Goal: Task Accomplishment & Management: Manage account settings

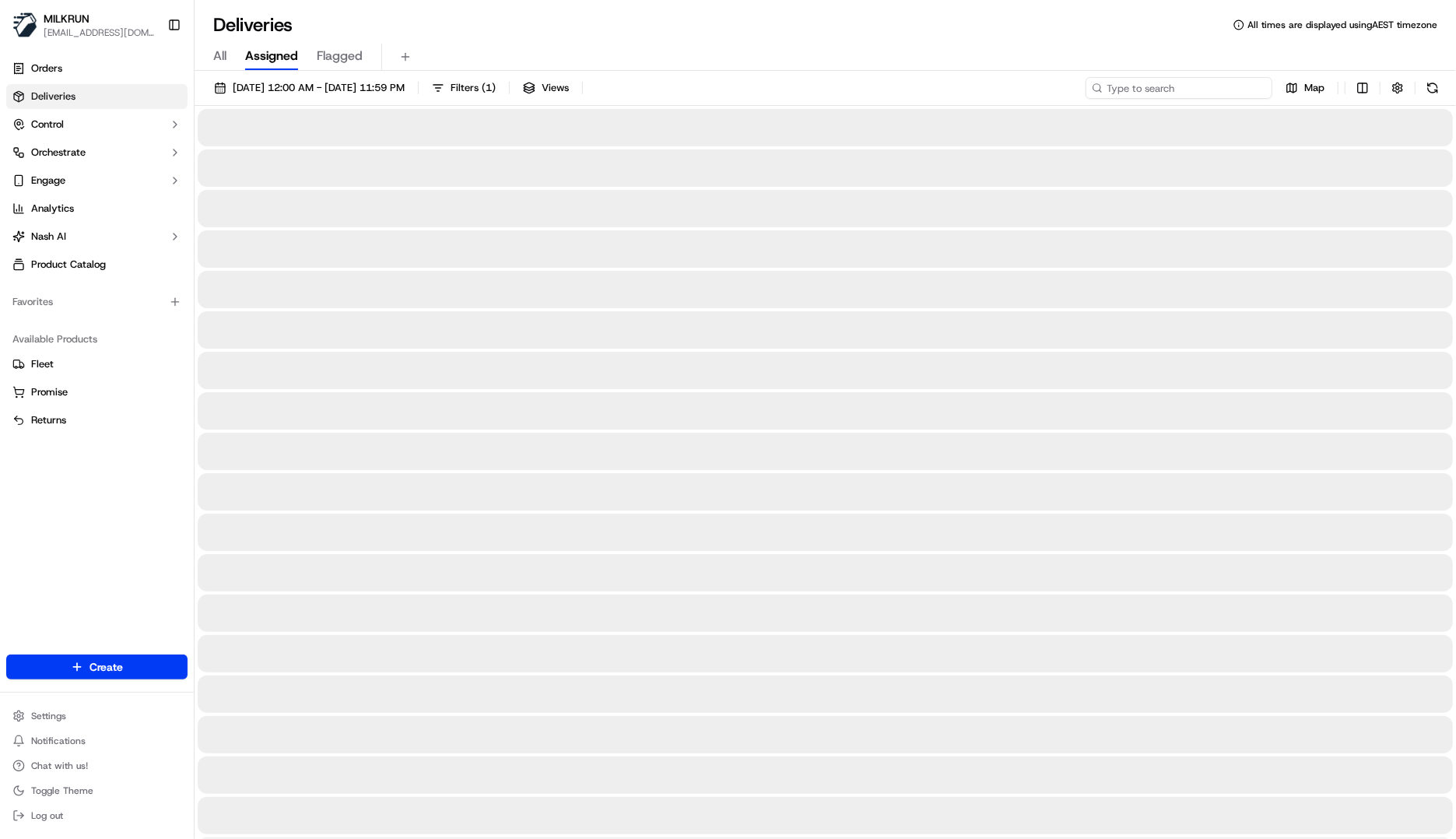
click at [1172, 90] on input at bounding box center [1179, 87] width 186 height 22
paste input "353975c1-8a94-4887-91ad-e187a5e84185"
type input "353975c1-8a94-4887-91ad-e187a5e84185"
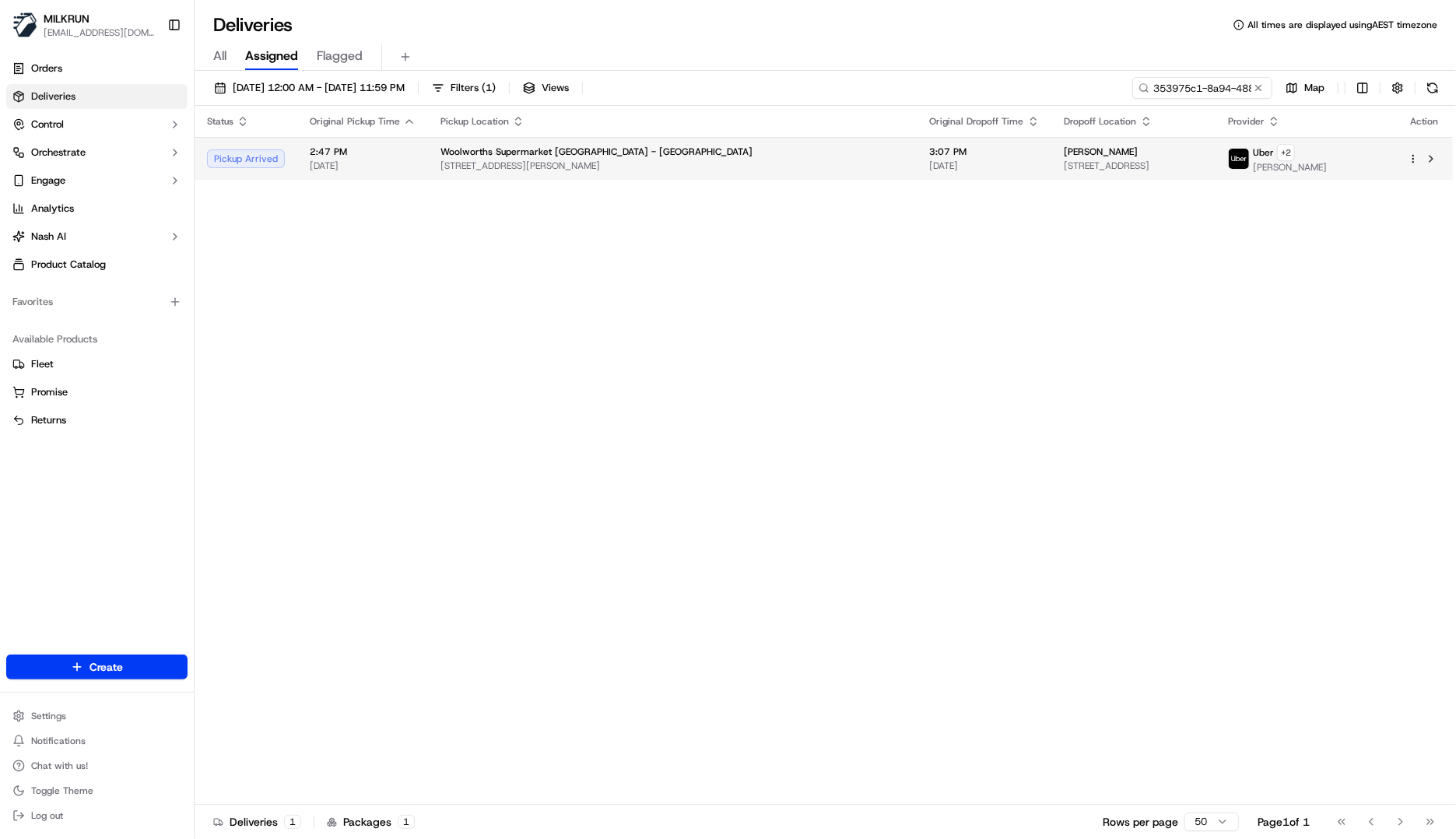
click at [400, 170] on td "2:47 PM 21/09/2025" at bounding box center [363, 158] width 131 height 43
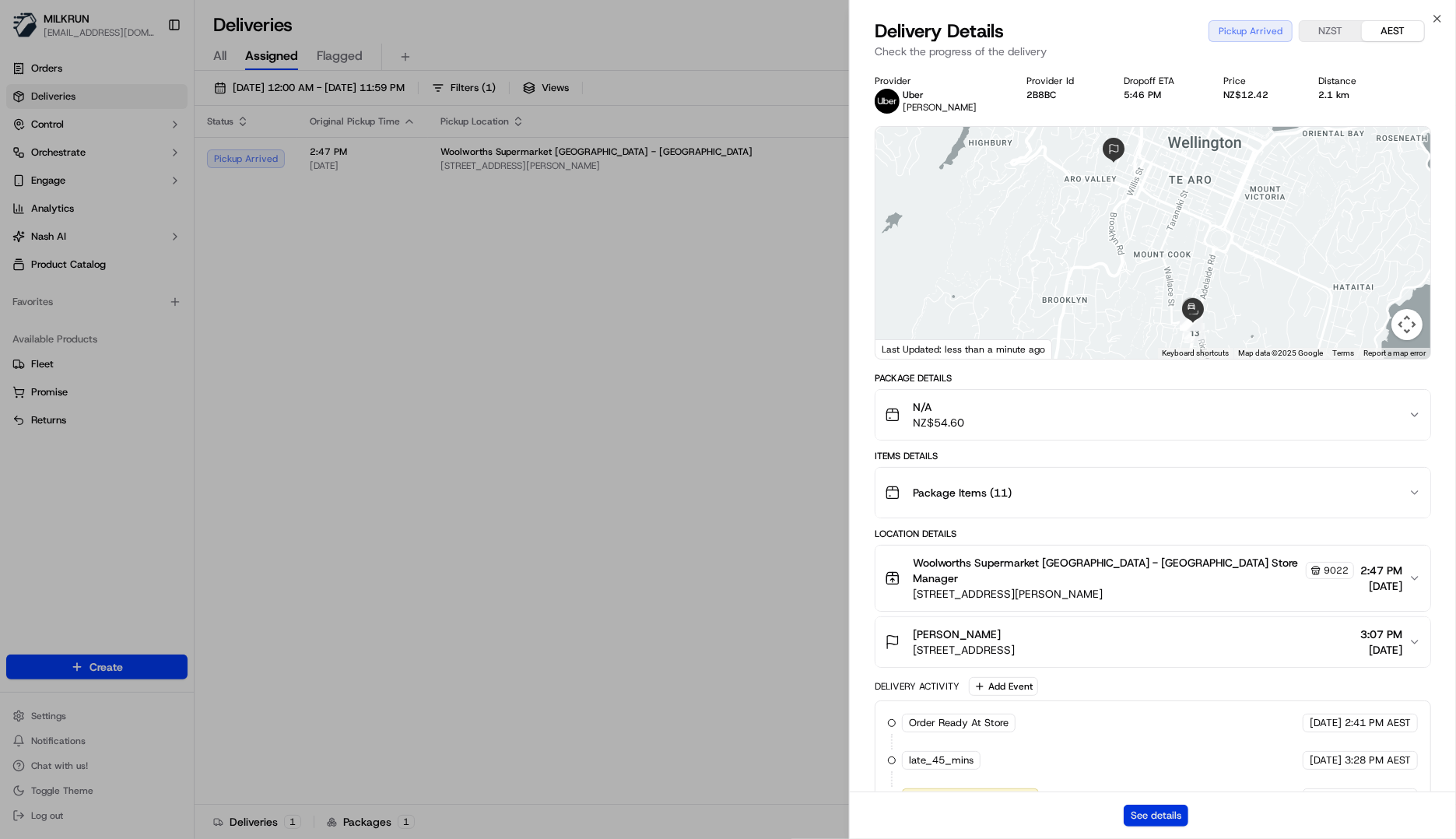
click at [1152, 822] on button "See details" at bounding box center [1156, 815] width 65 height 22
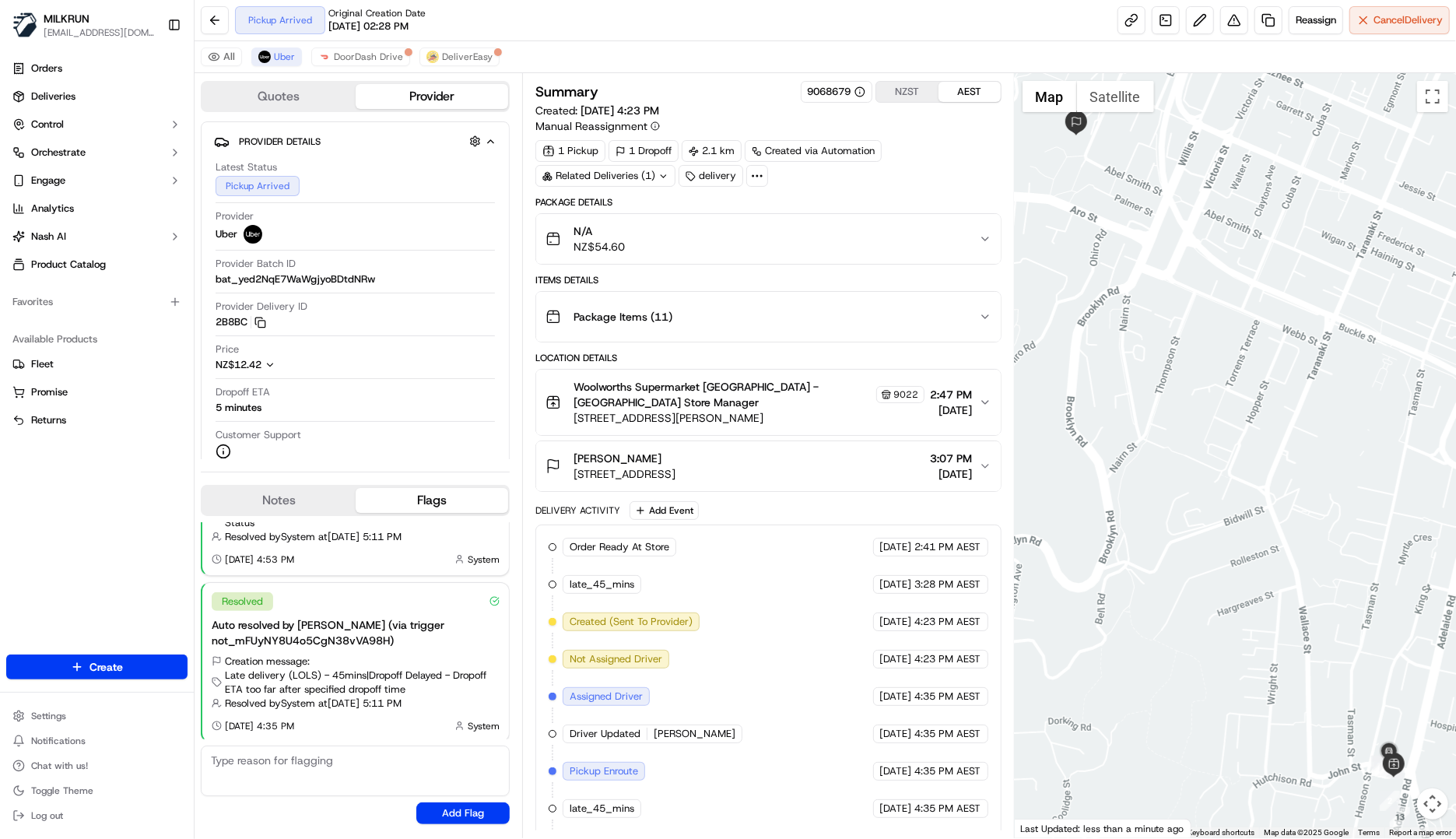
scroll to position [212, 0]
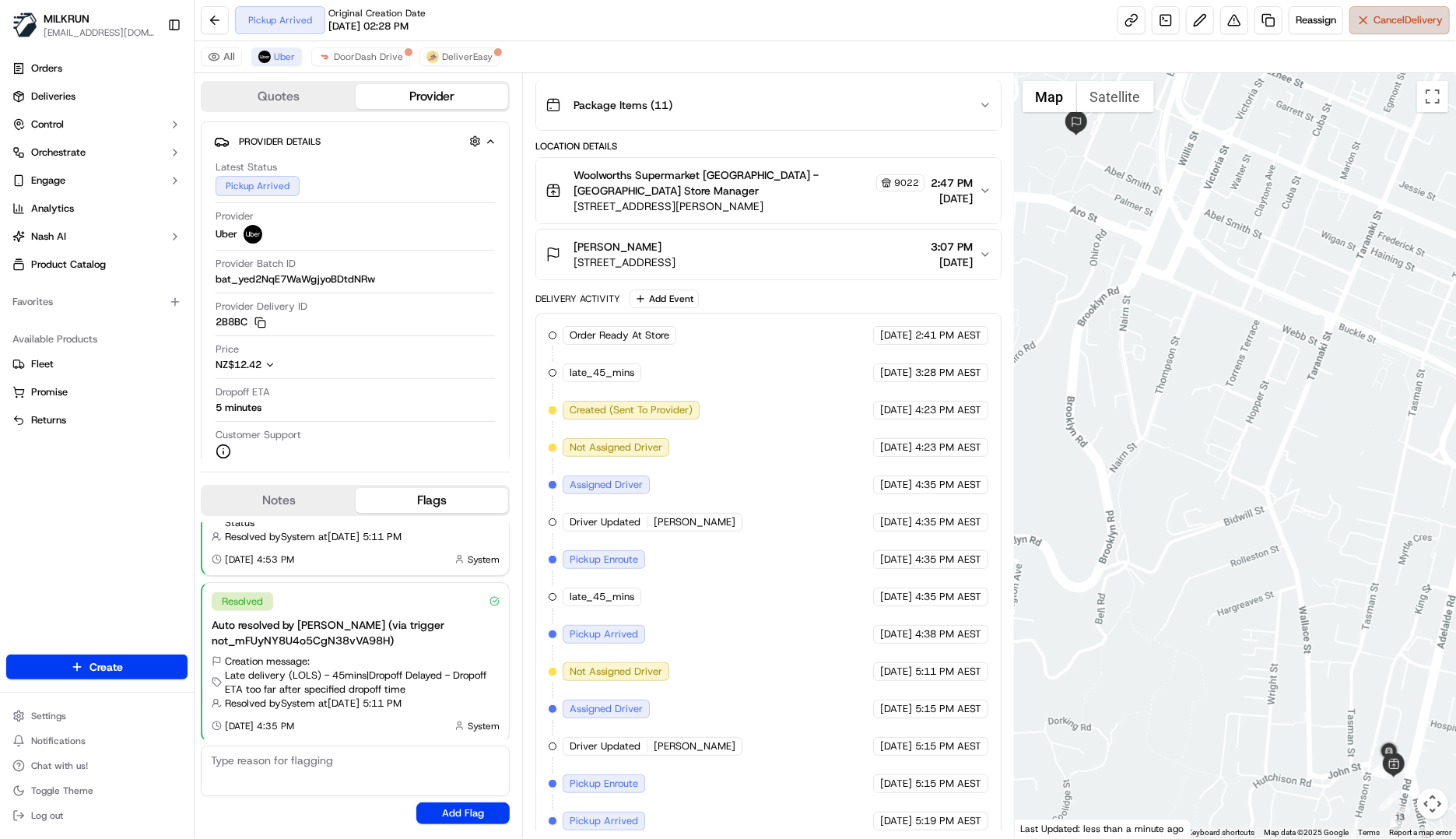
click at [1394, 23] on span "Cancel Delivery" at bounding box center [1409, 20] width 70 height 14
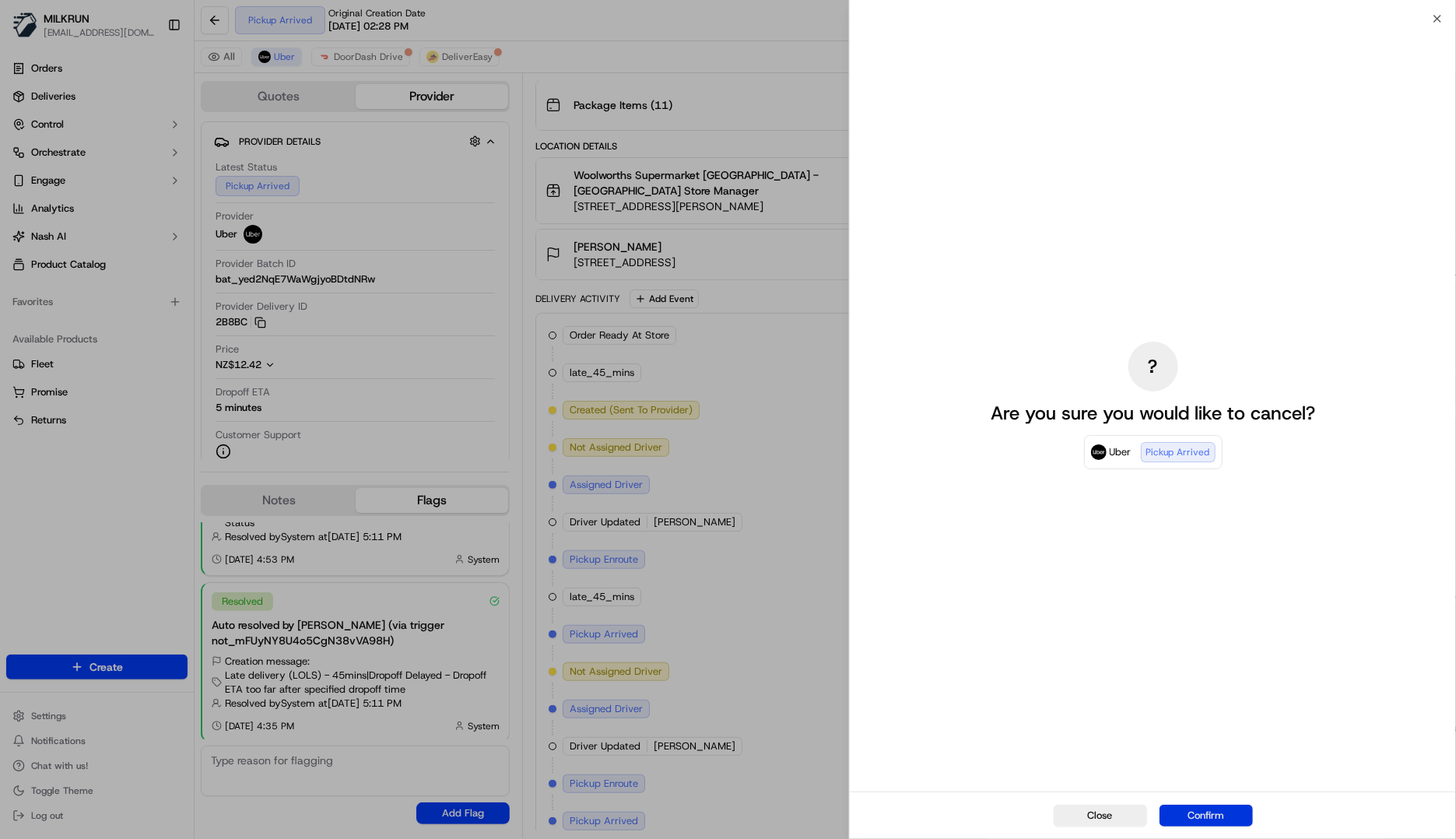
click at [1209, 815] on button "Confirm" at bounding box center [1207, 815] width 93 height 22
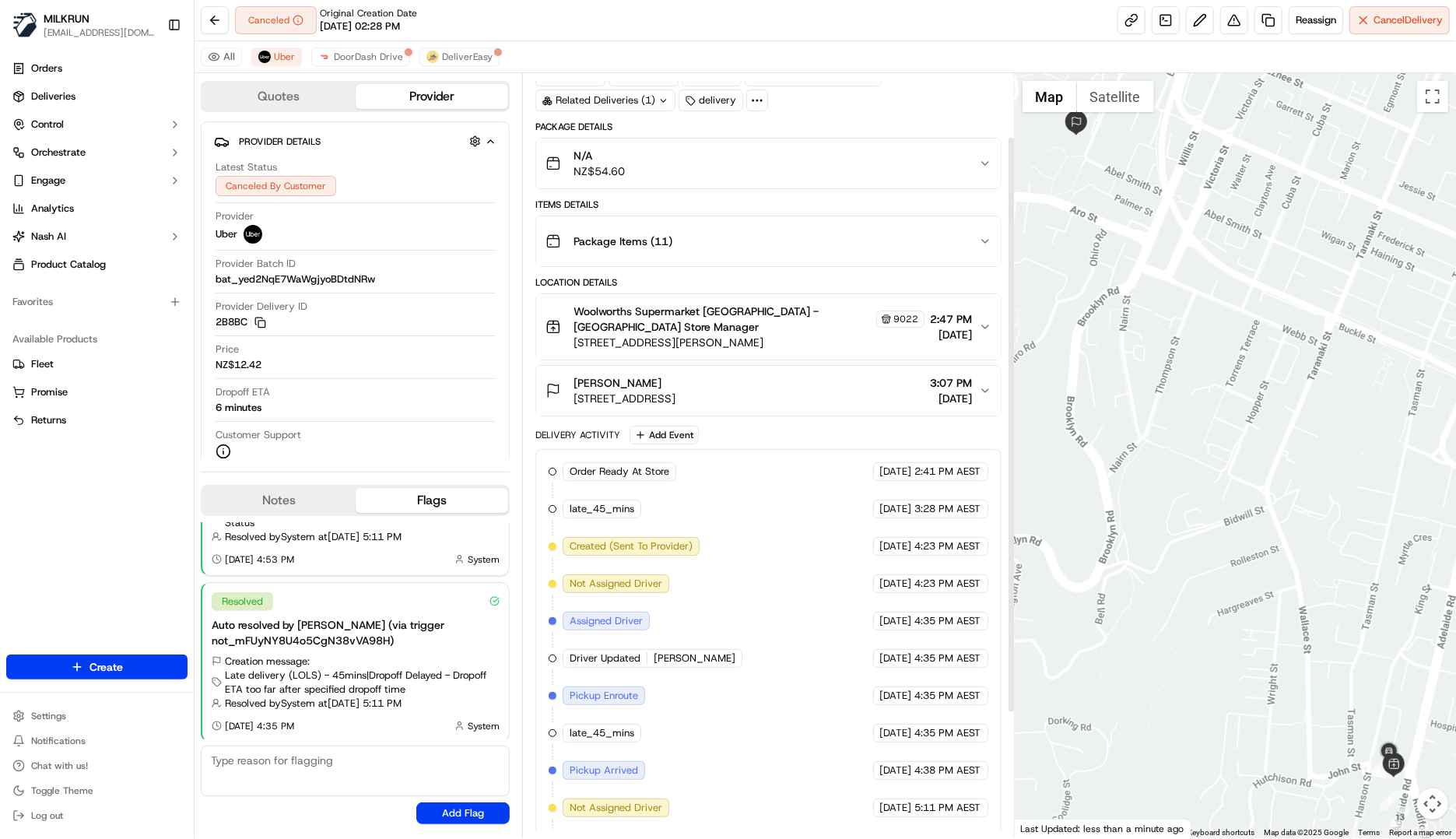
scroll to position [249, 0]
